Goal: Task Accomplishment & Management: Use online tool/utility

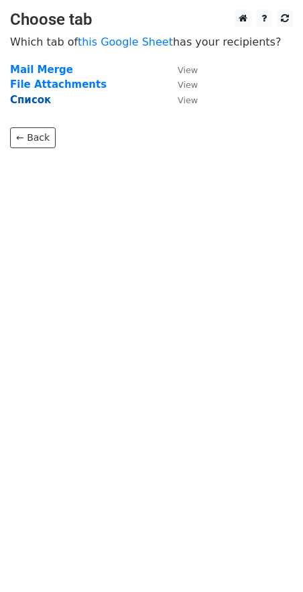
click at [38, 104] on strong "Список" at bounding box center [30, 100] width 41 height 12
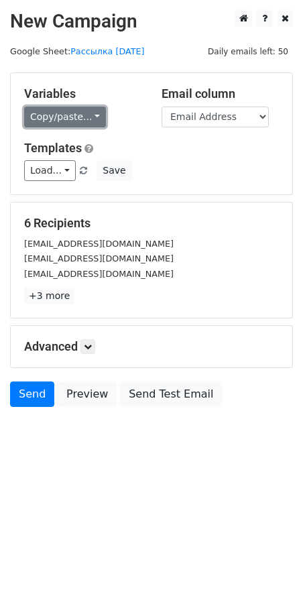
click at [48, 120] on link "Copy/paste..." at bounding box center [65, 117] width 82 height 21
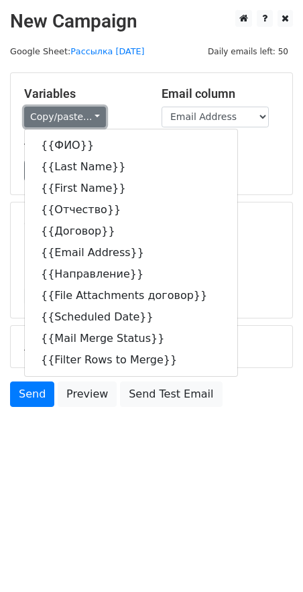
click at [48, 120] on link "Copy/paste..." at bounding box center [65, 117] width 82 height 21
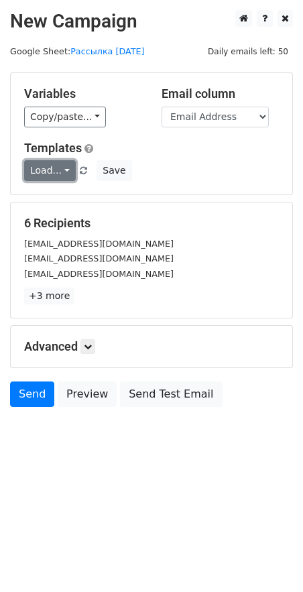
click at [40, 172] on link "Load..." at bounding box center [50, 170] width 52 height 21
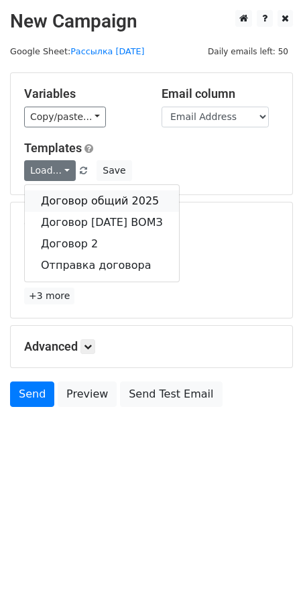
click at [58, 196] on link "Договор общий 2025" at bounding box center [102, 200] width 154 height 21
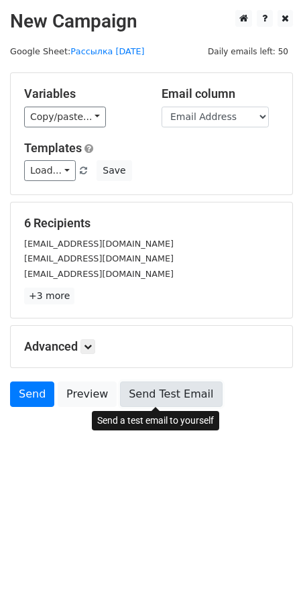
click at [145, 397] on link "Send Test Email" at bounding box center [171, 393] width 102 height 25
